Goal: Information Seeking & Learning: Learn about a topic

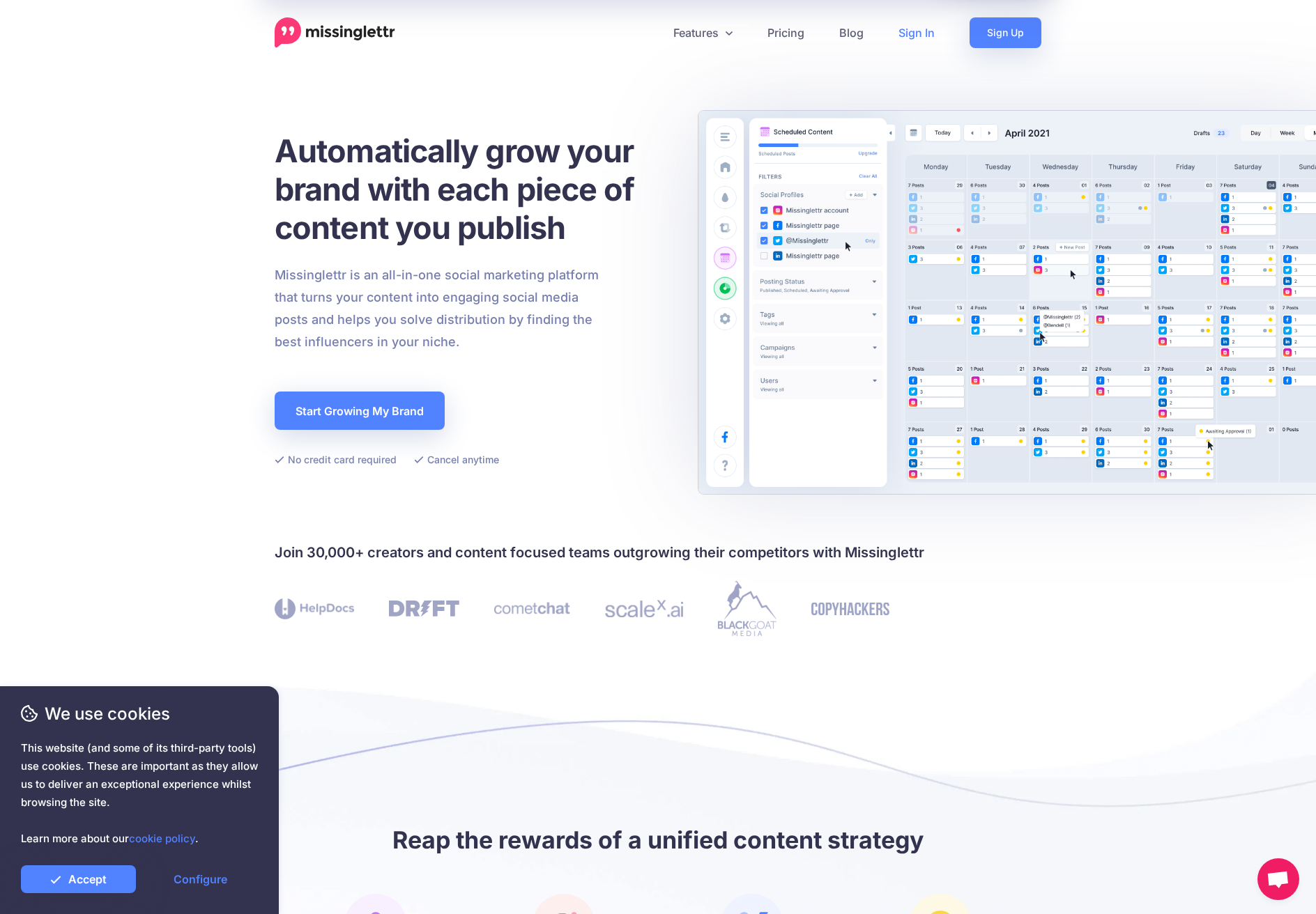
click at [914, 31] on link "Sign In" at bounding box center [916, 33] width 71 height 31
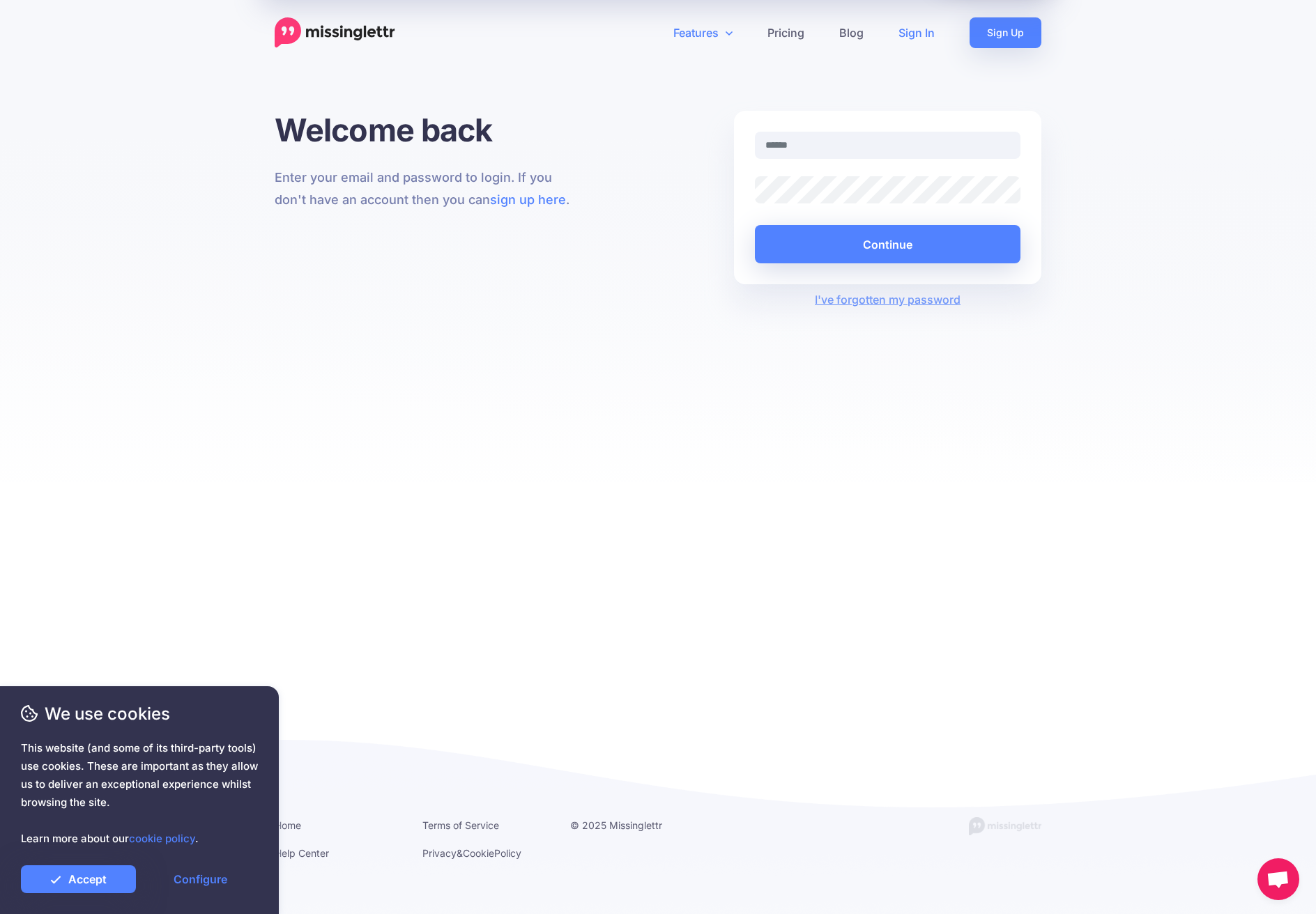
click at [715, 31] on link "Features" at bounding box center [702, 33] width 94 height 31
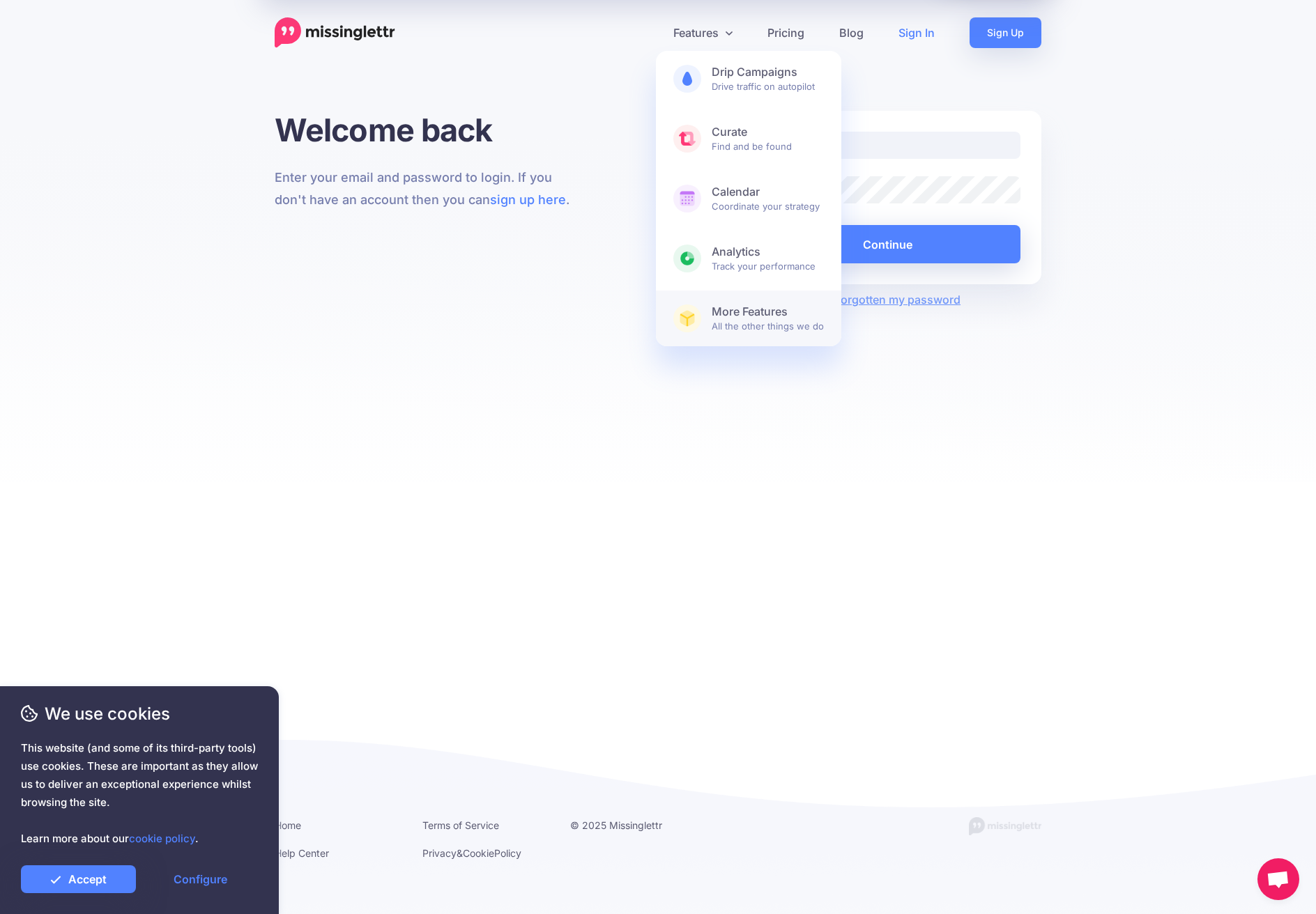
click at [740, 313] on b "More Features" at bounding box center [768, 311] width 113 height 15
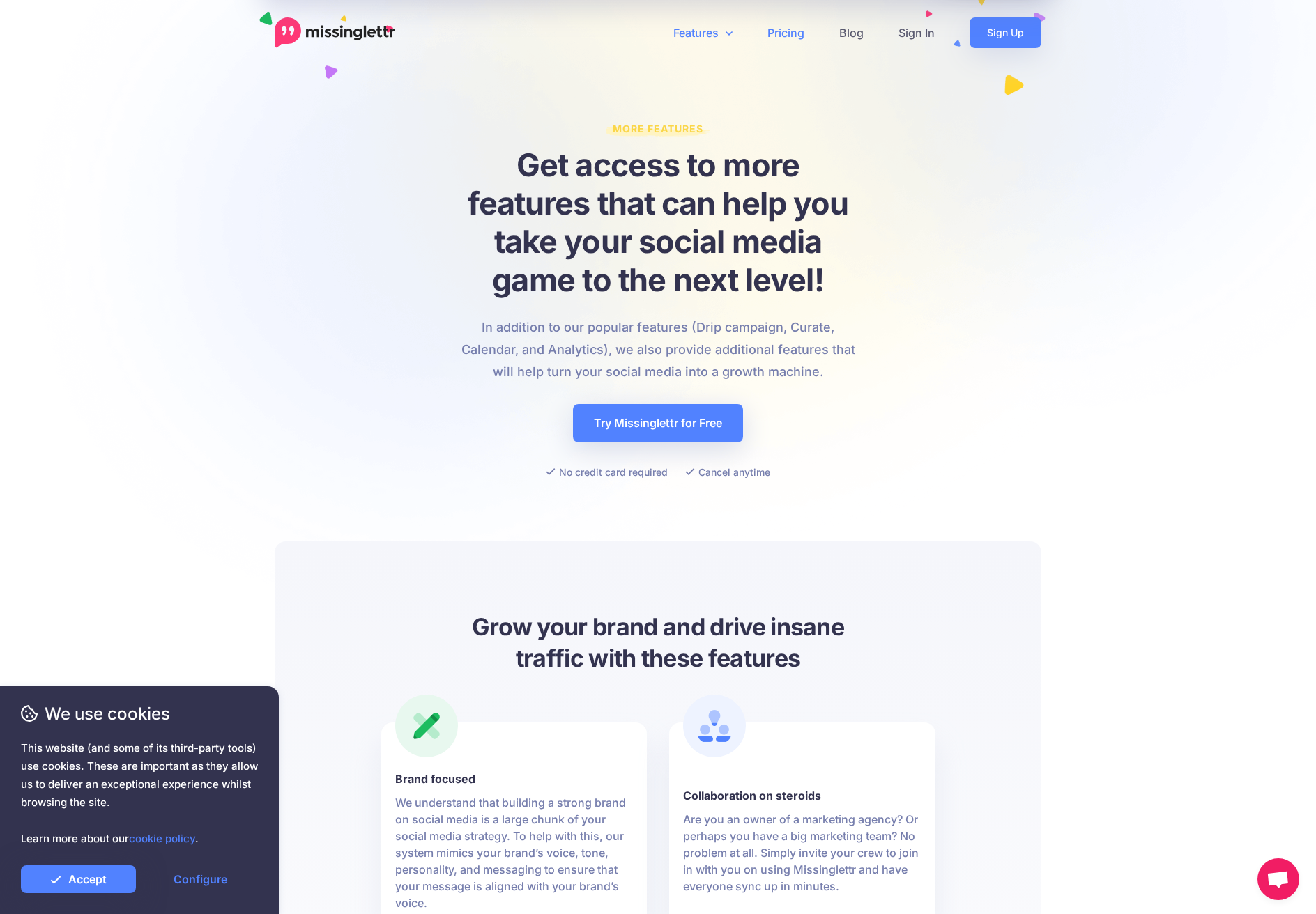
click at [797, 33] on link "Pricing" at bounding box center [786, 33] width 72 height 31
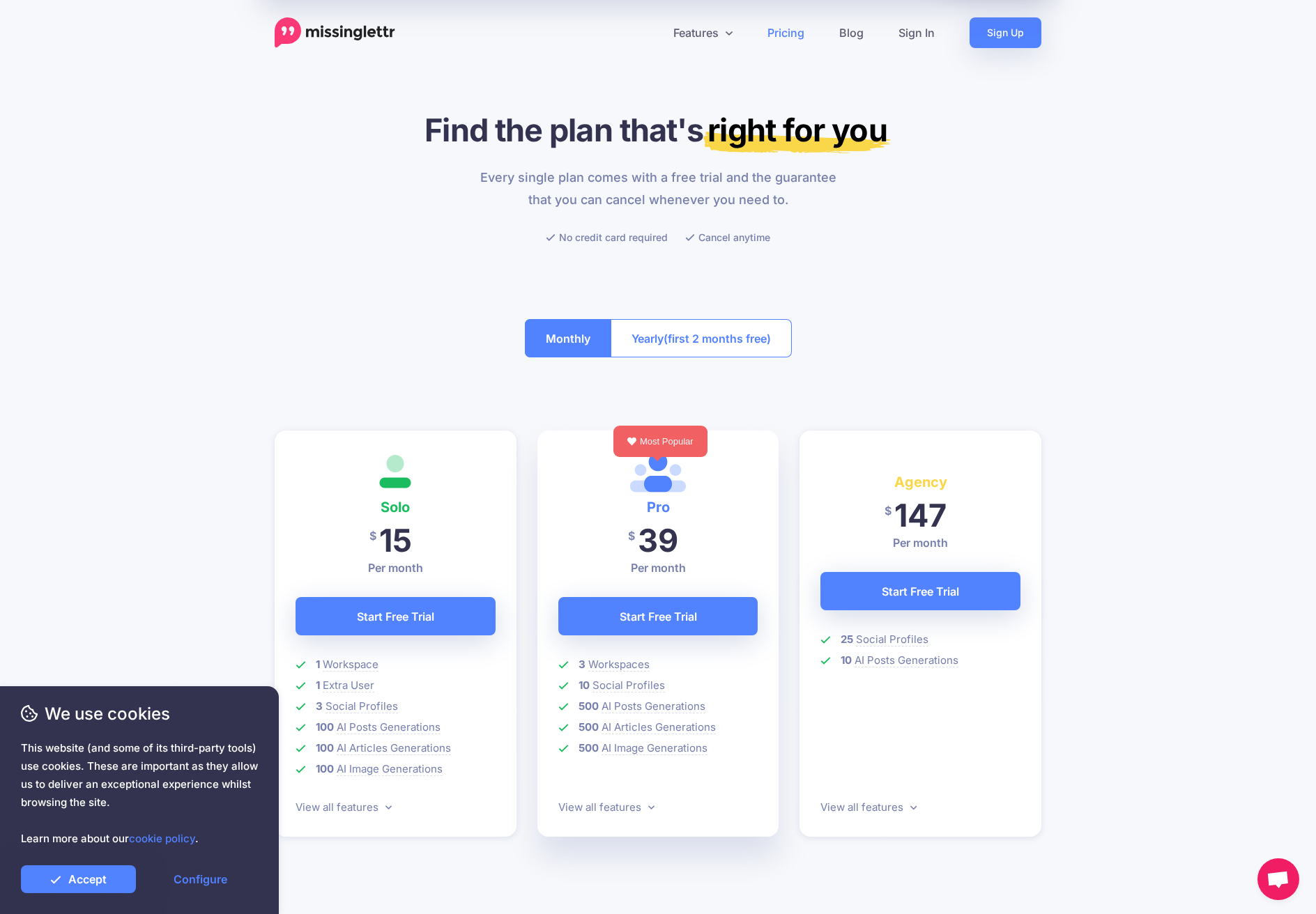
click at [699, 358] on div "Monthly Yearly (first 2 months free)" at bounding box center [658, 338] width 267 height 80
click at [698, 339] on span "(first 2 months free)" at bounding box center [717, 338] width 107 height 22
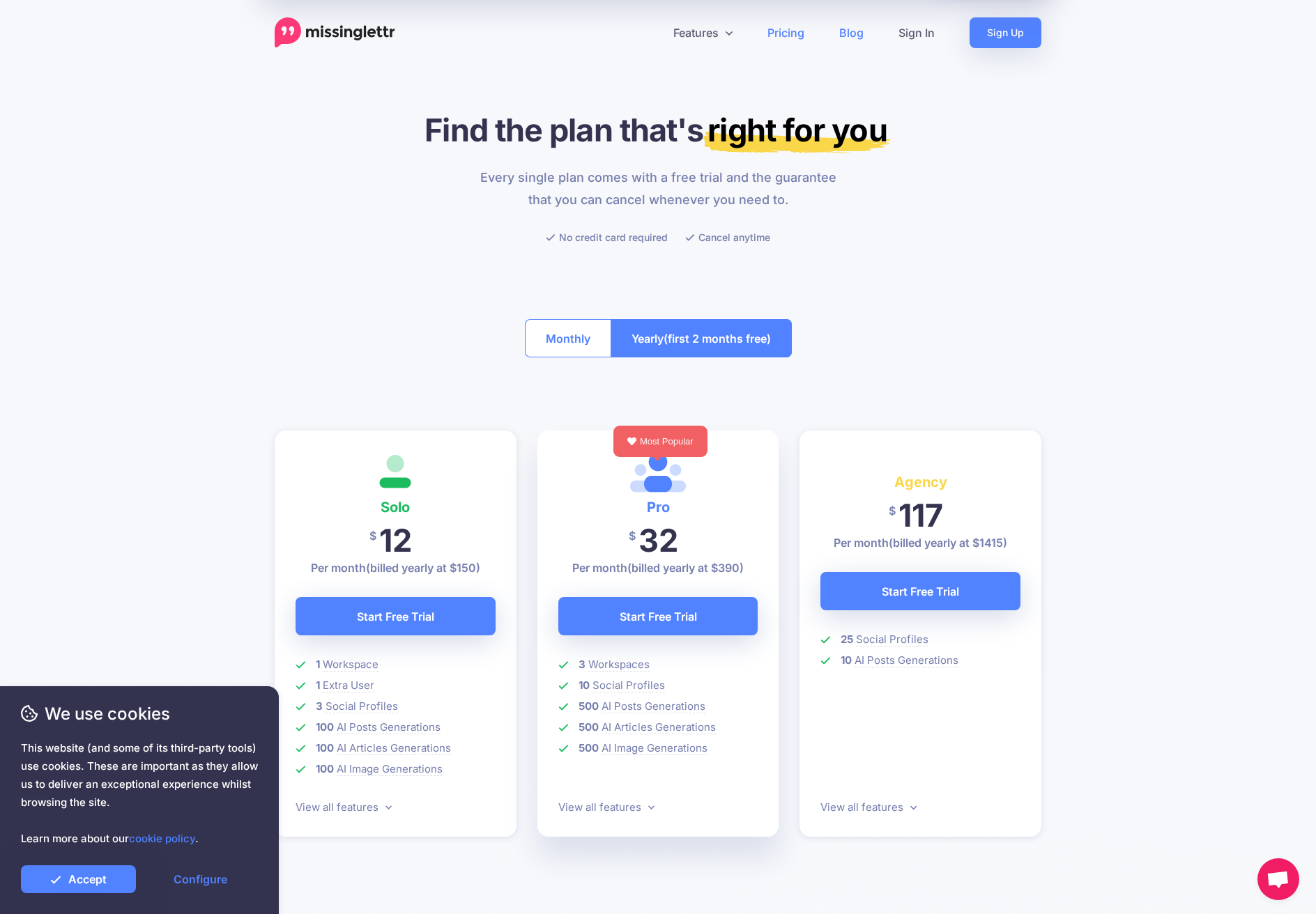
click at [859, 33] on link "Blog" at bounding box center [851, 33] width 59 height 31
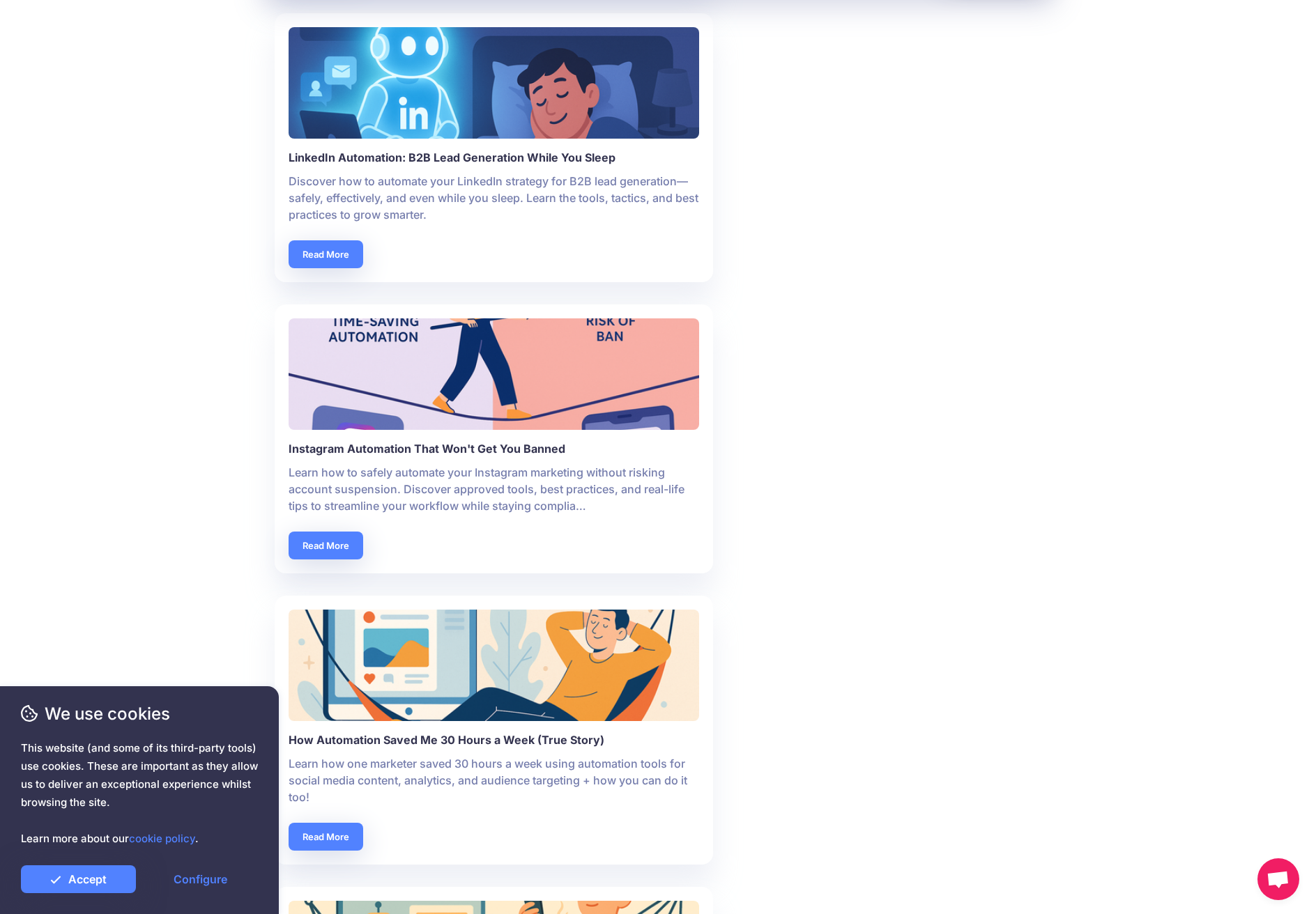
scroll to position [2459, 0]
